Goal: Entertainment & Leisure: Consume media (video, audio)

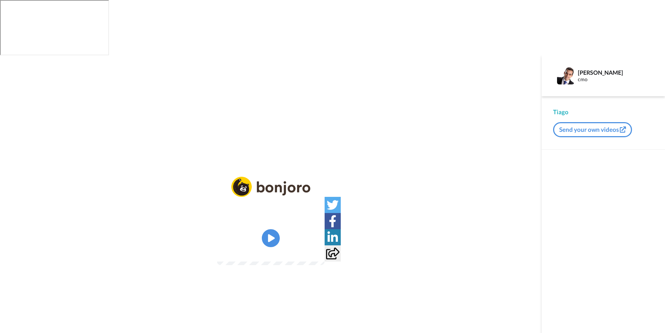
click at [296, 211] on video at bounding box center [271, 238] width 108 height 54
drag, startPoint x: 296, startPoint y: 164, endPoint x: 229, endPoint y: 158, distance: 67.0
click at [229, 211] on video at bounding box center [271, 238] width 108 height 54
click at [230, 211] on video at bounding box center [271, 238] width 108 height 54
drag, startPoint x: 236, startPoint y: 150, endPoint x: 213, endPoint y: 178, distance: 36.5
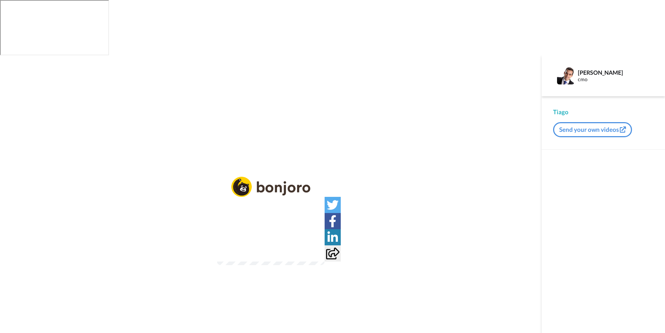
drag, startPoint x: 210, startPoint y: 170, endPoint x: 493, endPoint y: 76, distance: 299.0
click at [493, 76] on div "Play/Pause" at bounding box center [271, 221] width 542 height 333
drag, startPoint x: 238, startPoint y: 158, endPoint x: 453, endPoint y: 129, distance: 216.9
click at [453, 177] on div "Play/Pause" at bounding box center [271, 226] width 542 height 99
click at [466, 177] on div "Play/Pause" at bounding box center [271, 226] width 542 height 99
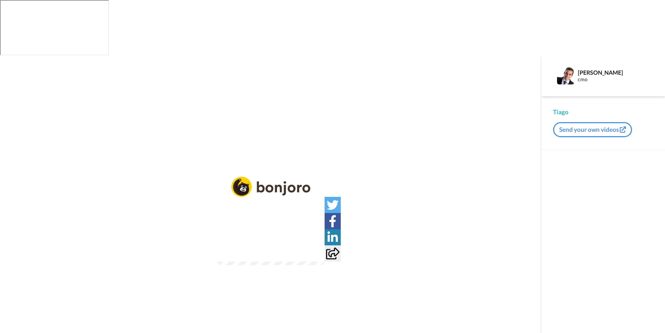
click at [486, 177] on div "Play/Pause" at bounding box center [271, 226] width 542 height 99
click at [319, 248] on img at bounding box center [315, 252] width 8 height 8
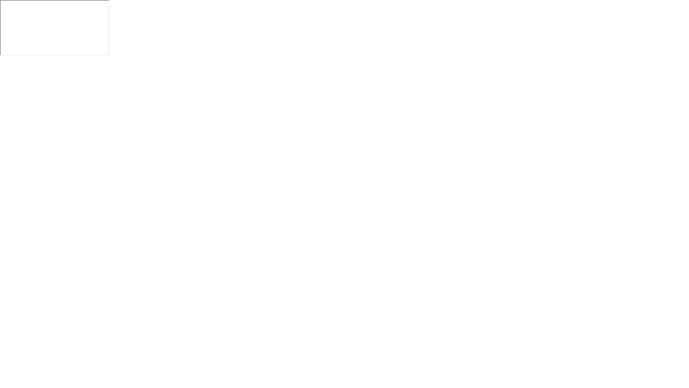
click at [427, 193] on video at bounding box center [344, 249] width 689 height 388
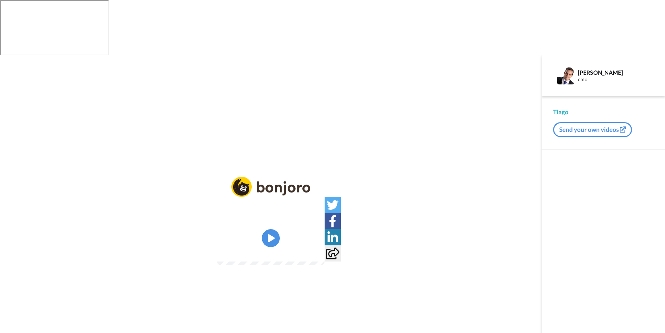
click at [249, 211] on video at bounding box center [271, 238] width 108 height 54
click at [325, 211] on video at bounding box center [271, 238] width 108 height 54
drag, startPoint x: 259, startPoint y: 208, endPoint x: 122, endPoint y: 161, distance: 144.6
click at [122, 177] on div "Play/Pause" at bounding box center [271, 226] width 542 height 99
click at [249, 211] on video at bounding box center [271, 238] width 108 height 54
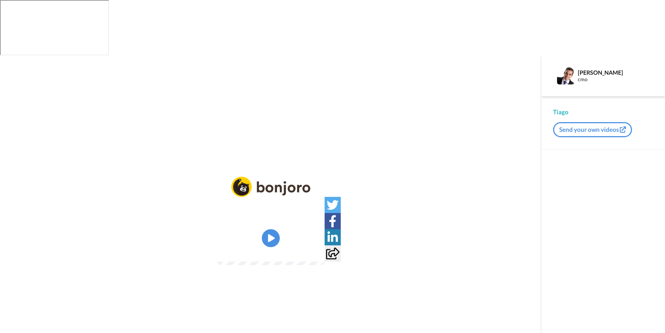
click at [250, 211] on video at bounding box center [271, 238] width 108 height 54
click at [319, 248] on img at bounding box center [315, 252] width 8 height 8
drag, startPoint x: 445, startPoint y: 153, endPoint x: 425, endPoint y: 156, distance: 20.4
click at [445, 177] on div "Play/Pause" at bounding box center [271, 226] width 542 height 99
click at [311, 211] on video at bounding box center [271, 238] width 108 height 54
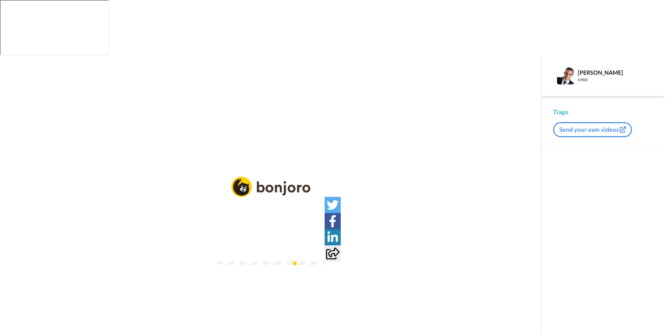
click at [217, 228] on video at bounding box center [271, 238] width 108 height 54
click at [73, 62] on div "Play/Pause 1:06 / 2:43" at bounding box center [271, 221] width 542 height 333
click at [268, 211] on video at bounding box center [271, 238] width 108 height 54
click at [319, 248] on img at bounding box center [315, 252] width 8 height 8
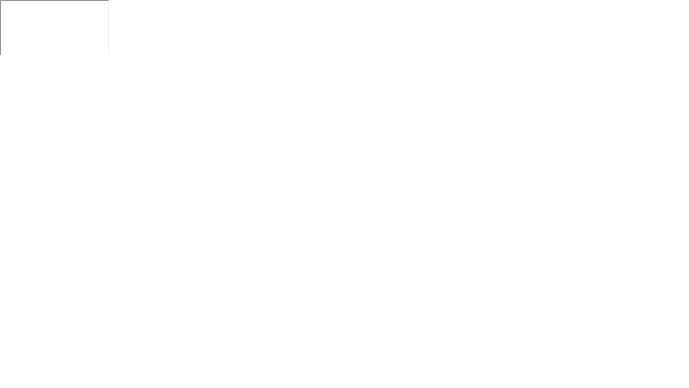
click at [354, 98] on video at bounding box center [344, 249] width 689 height 388
